Goal: Use online tool/utility: Utilize a website feature to perform a specific function

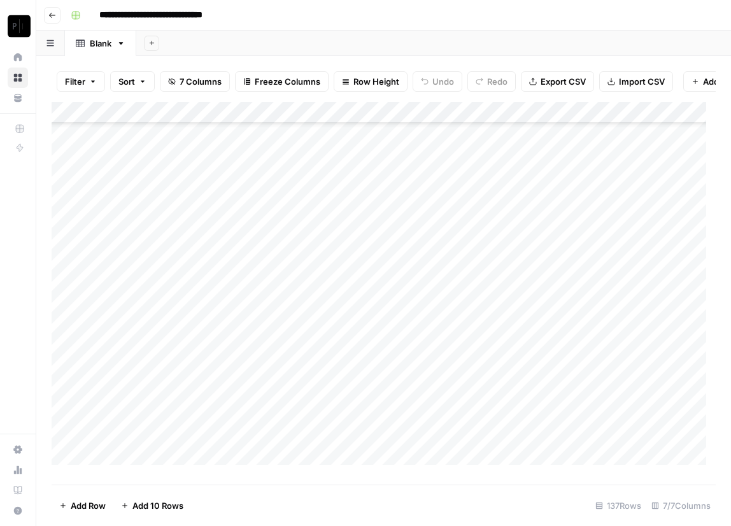
scroll to position [2644, 0]
click at [577, 365] on div "Add Column" at bounding box center [384, 288] width 664 height 373
click at [570, 380] on textarea "**********" at bounding box center [597, 382] width 255 height 69
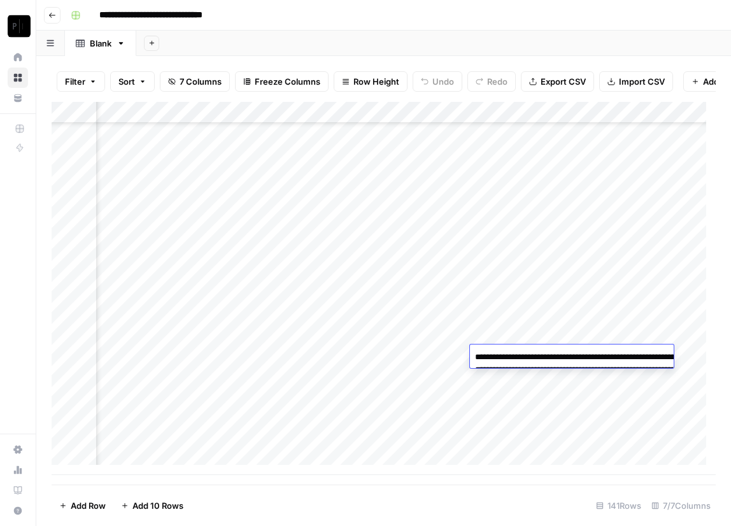
click at [570, 380] on textarea "**********" at bounding box center [597, 382] width 255 height 69
click at [364, 406] on div "Add Column" at bounding box center [384, 288] width 664 height 373
click at [558, 399] on div "Add Column" at bounding box center [384, 288] width 664 height 373
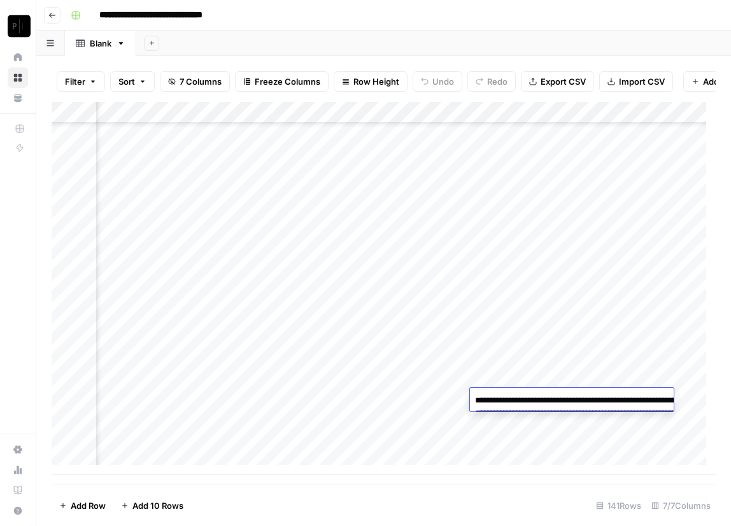
click at [558, 399] on textarea "**********" at bounding box center [597, 426] width 255 height 69
click at [431, 423] on div "Add Column" at bounding box center [384, 288] width 664 height 373
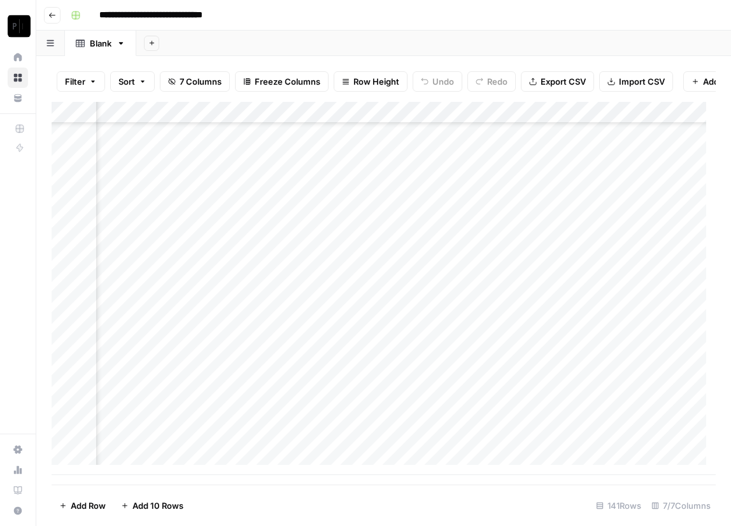
click at [563, 417] on div "Add Column" at bounding box center [384, 288] width 664 height 373
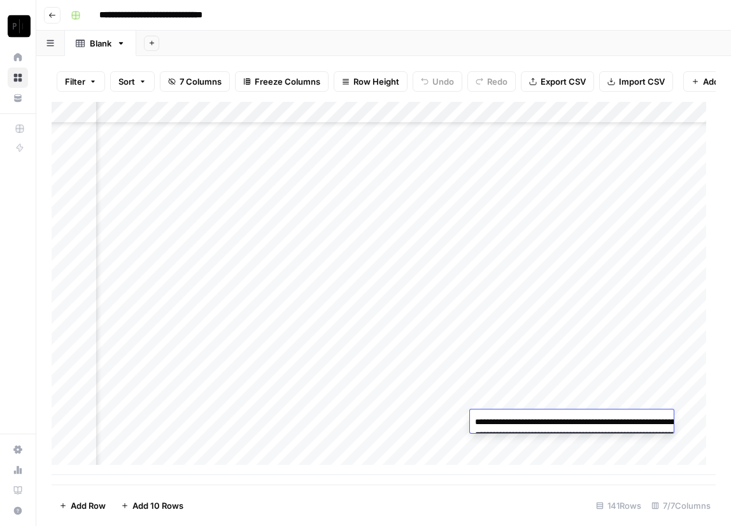
click at [563, 417] on textarea "**********" at bounding box center [597, 447] width 255 height 69
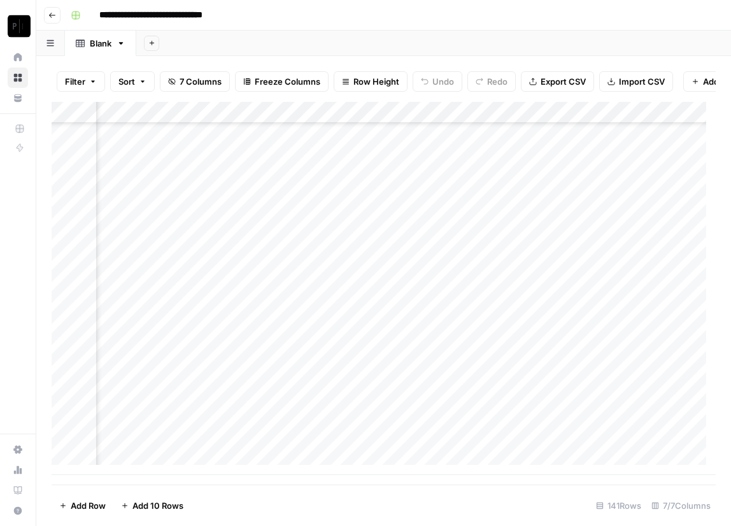
click at [359, 439] on div "Add Column" at bounding box center [384, 288] width 664 height 373
click at [568, 444] on div "Add Column" at bounding box center [384, 288] width 664 height 373
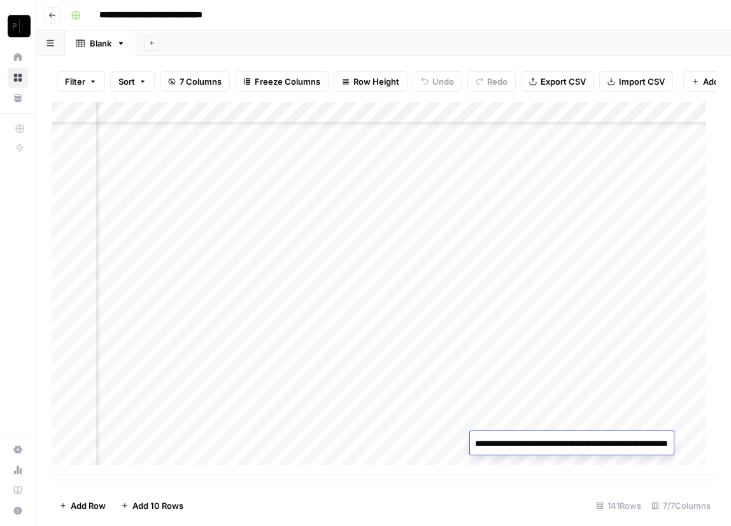
click at [568, 444] on textarea "**********" at bounding box center [572, 444] width 204 height 18
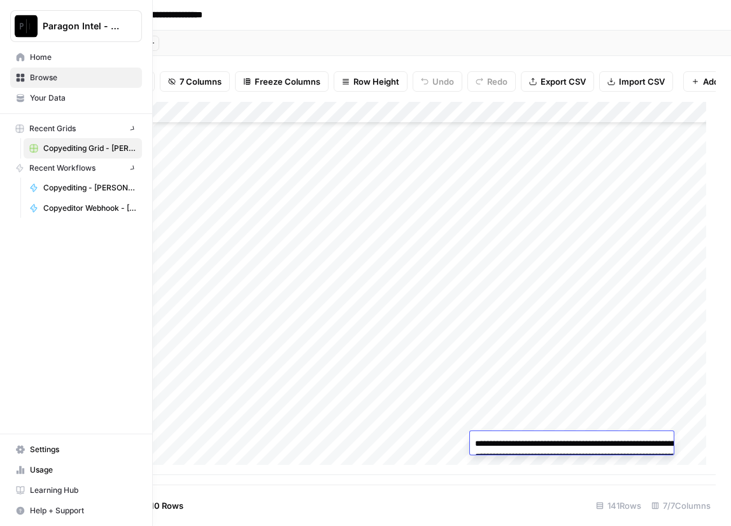
click at [25, 13] on button "Paragon Intel - Copyediting" at bounding box center [76, 26] width 132 height 32
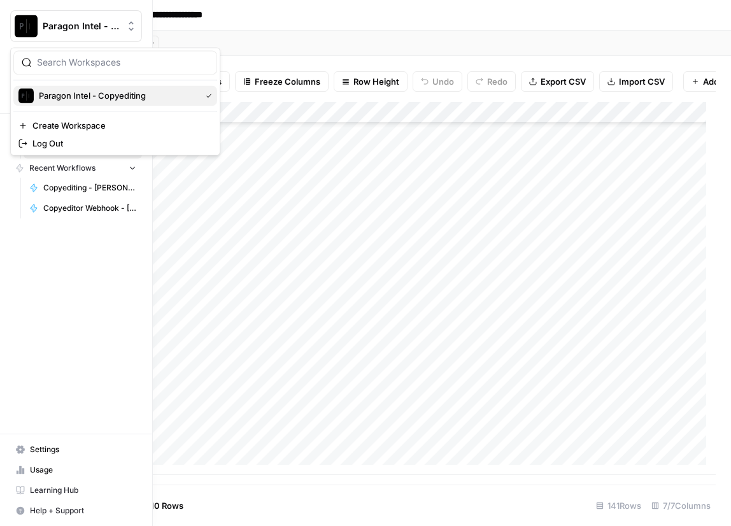
click at [69, 97] on span "Paragon Intel - Copyediting" at bounding box center [117, 95] width 157 height 13
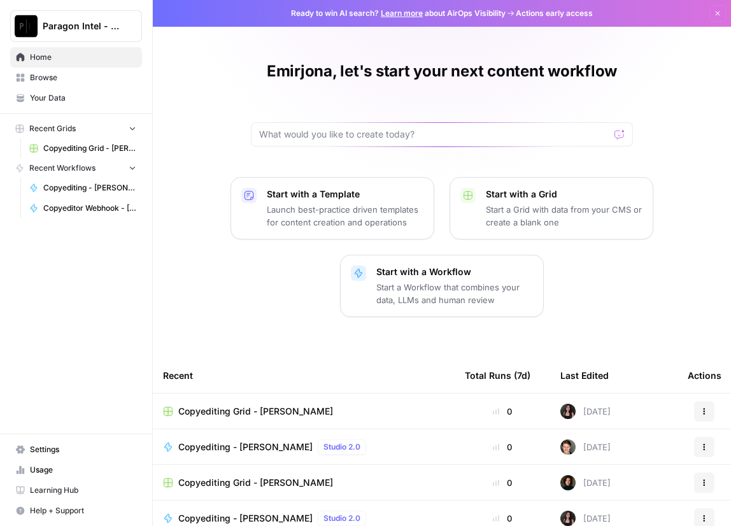
click at [78, 74] on span "Browse" at bounding box center [83, 77] width 106 height 11
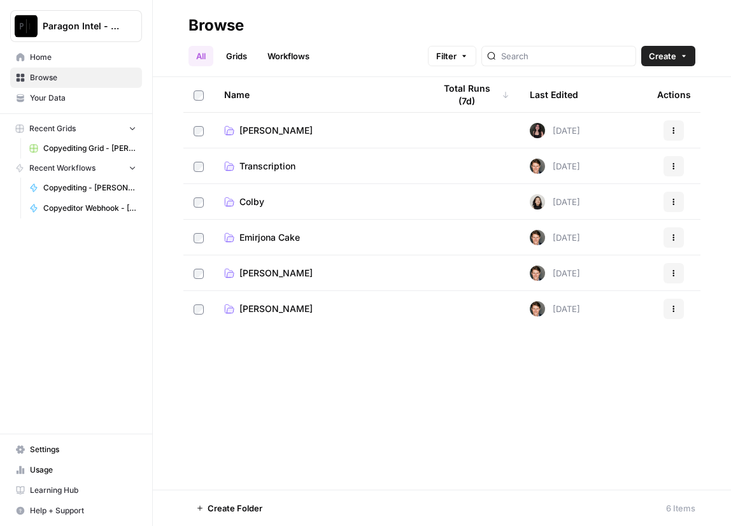
click at [301, 235] on link "Emirjona Cake" at bounding box center [319, 237] width 190 height 13
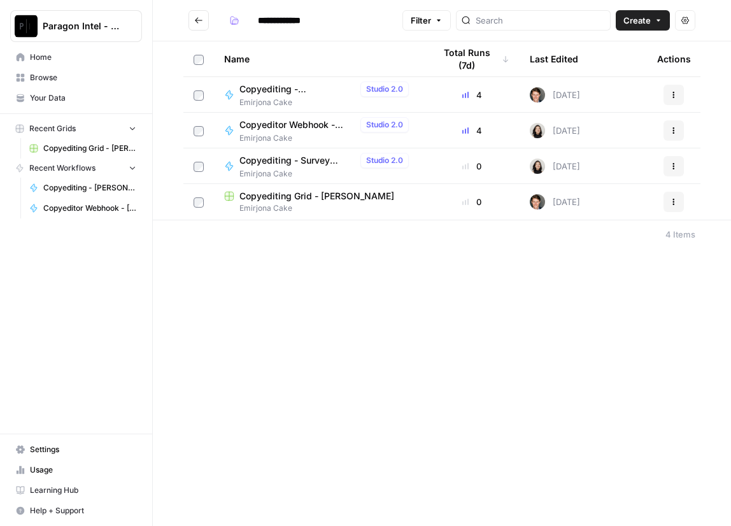
click at [323, 84] on span "Copyediting - [PERSON_NAME]" at bounding box center [297, 89] width 116 height 13
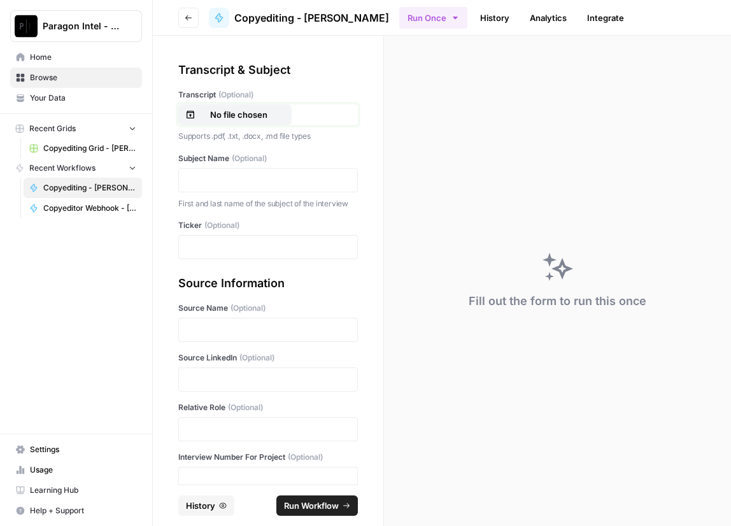
click at [246, 111] on p "No file chosen" at bounding box center [238, 114] width 81 height 13
click at [222, 182] on p at bounding box center [268, 180] width 163 height 13
click at [197, 259] on div at bounding box center [268, 247] width 180 height 24
click at [215, 259] on div at bounding box center [268, 247] width 180 height 24
click at [252, 253] on p at bounding box center [268, 247] width 163 height 13
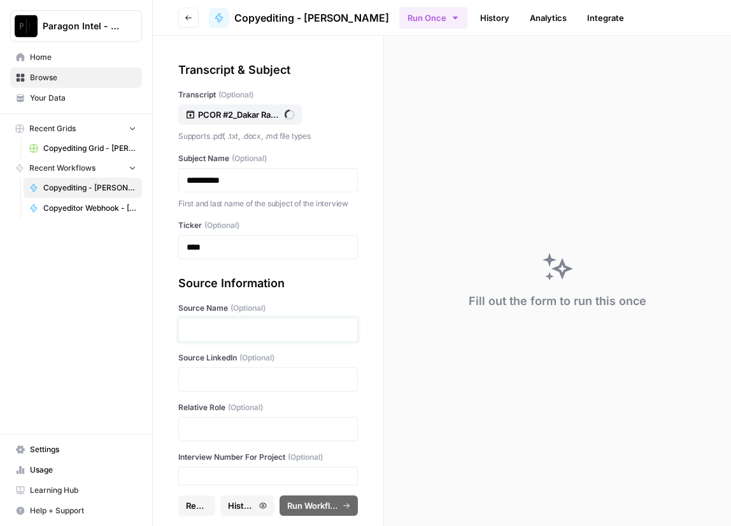
click at [232, 336] on p at bounding box center [268, 329] width 163 height 13
click at [262, 386] on p at bounding box center [268, 379] width 163 height 13
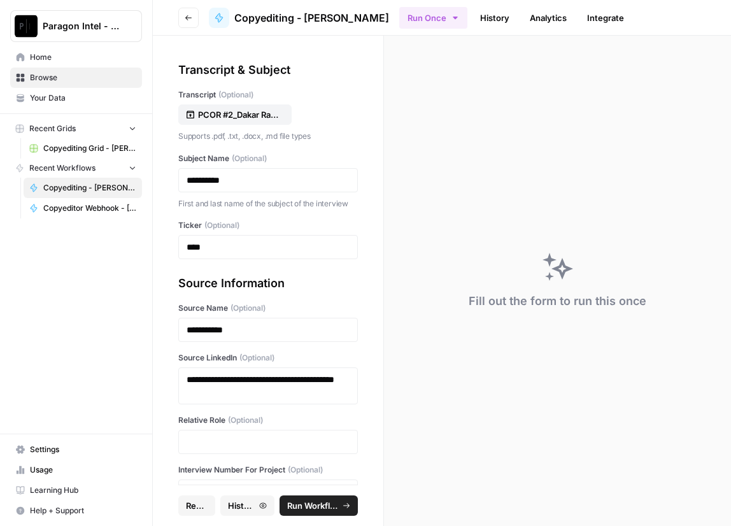
click at [239, 454] on div at bounding box center [268, 442] width 180 height 24
click at [225, 448] on p at bounding box center [268, 442] width 163 height 13
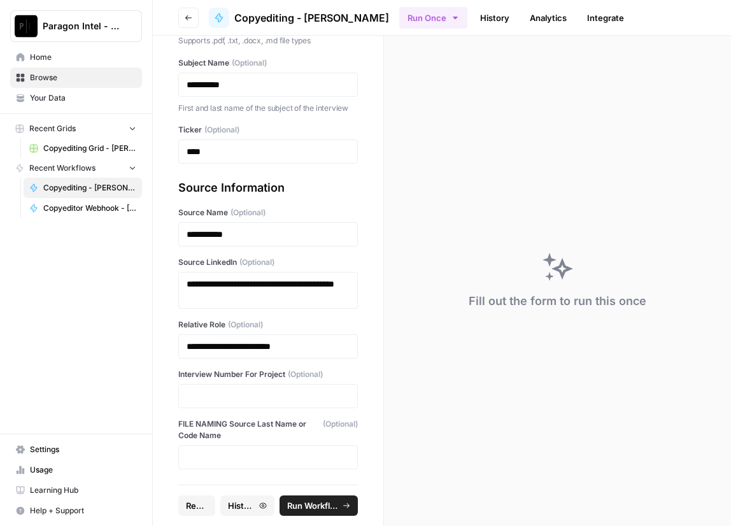
click at [202, 388] on div at bounding box center [268, 396] width 180 height 24
click at [206, 393] on p at bounding box center [268, 396] width 163 height 13
click at [337, 508] on span "Run Workflow" at bounding box center [313, 505] width 52 height 13
